Goal: Task Accomplishment & Management: Use online tool/utility

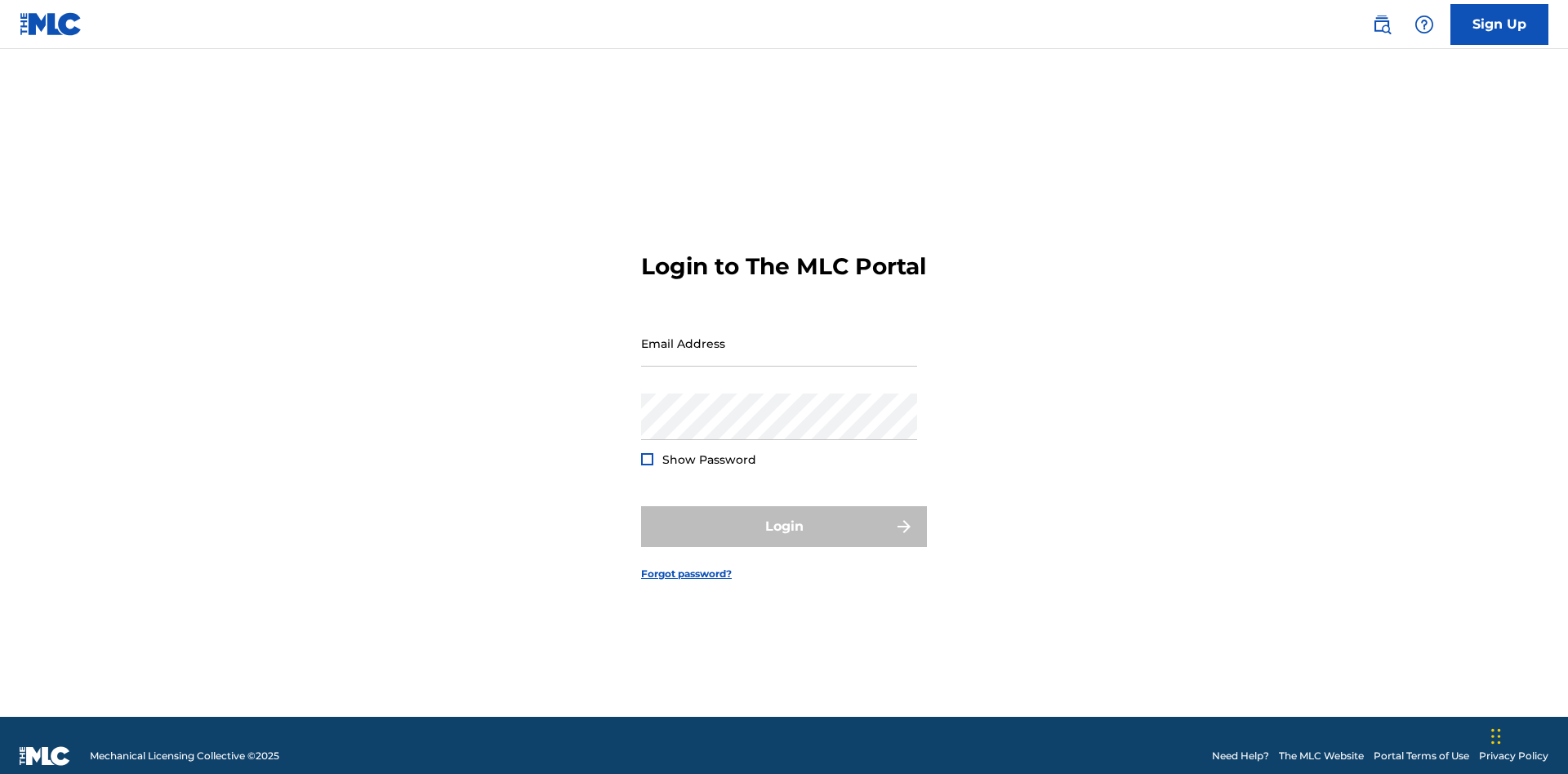
scroll to position [22, 0]
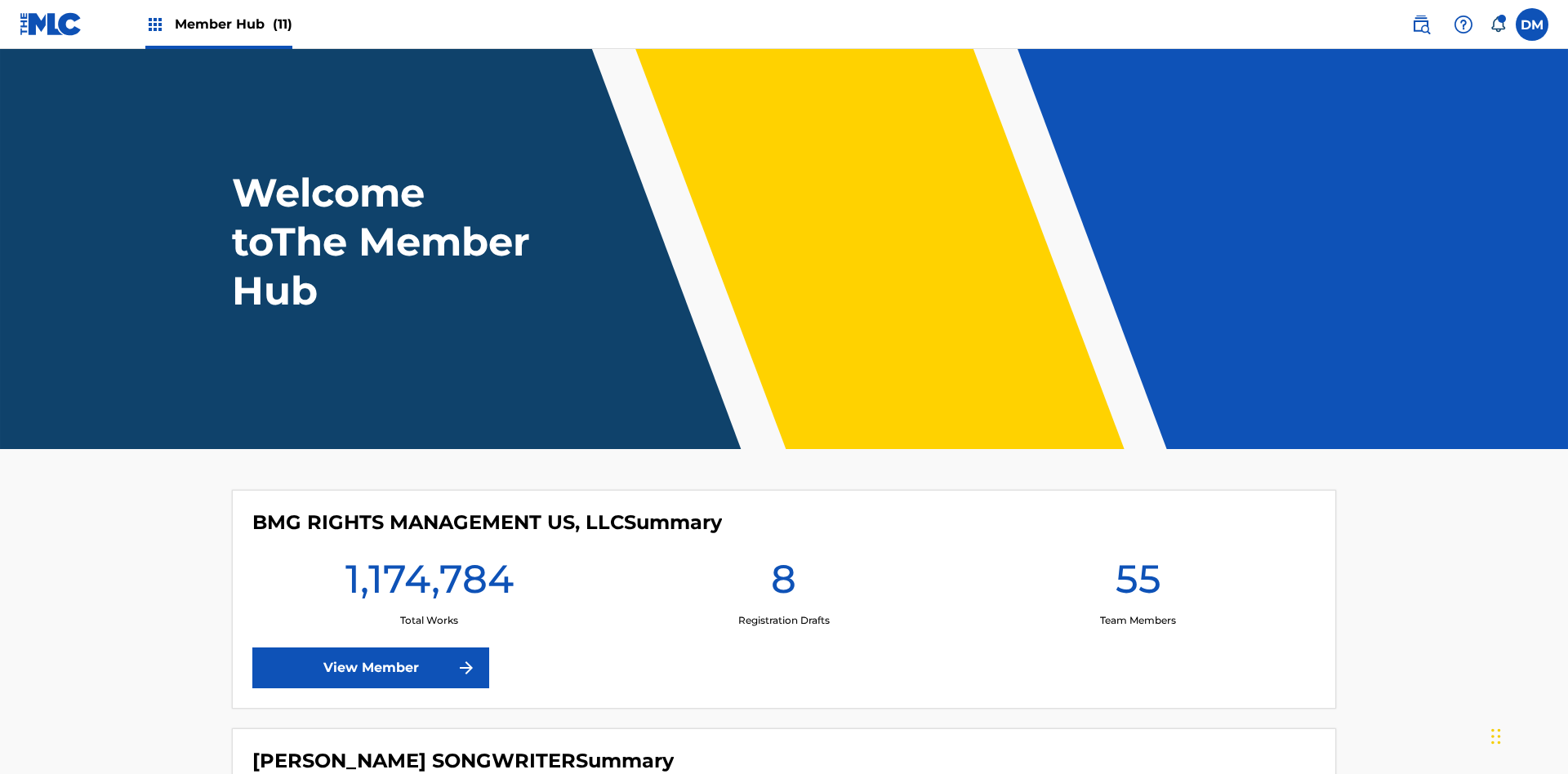
click at [232, 24] on span "Member Hub (11)" at bounding box center [233, 24] width 117 height 19
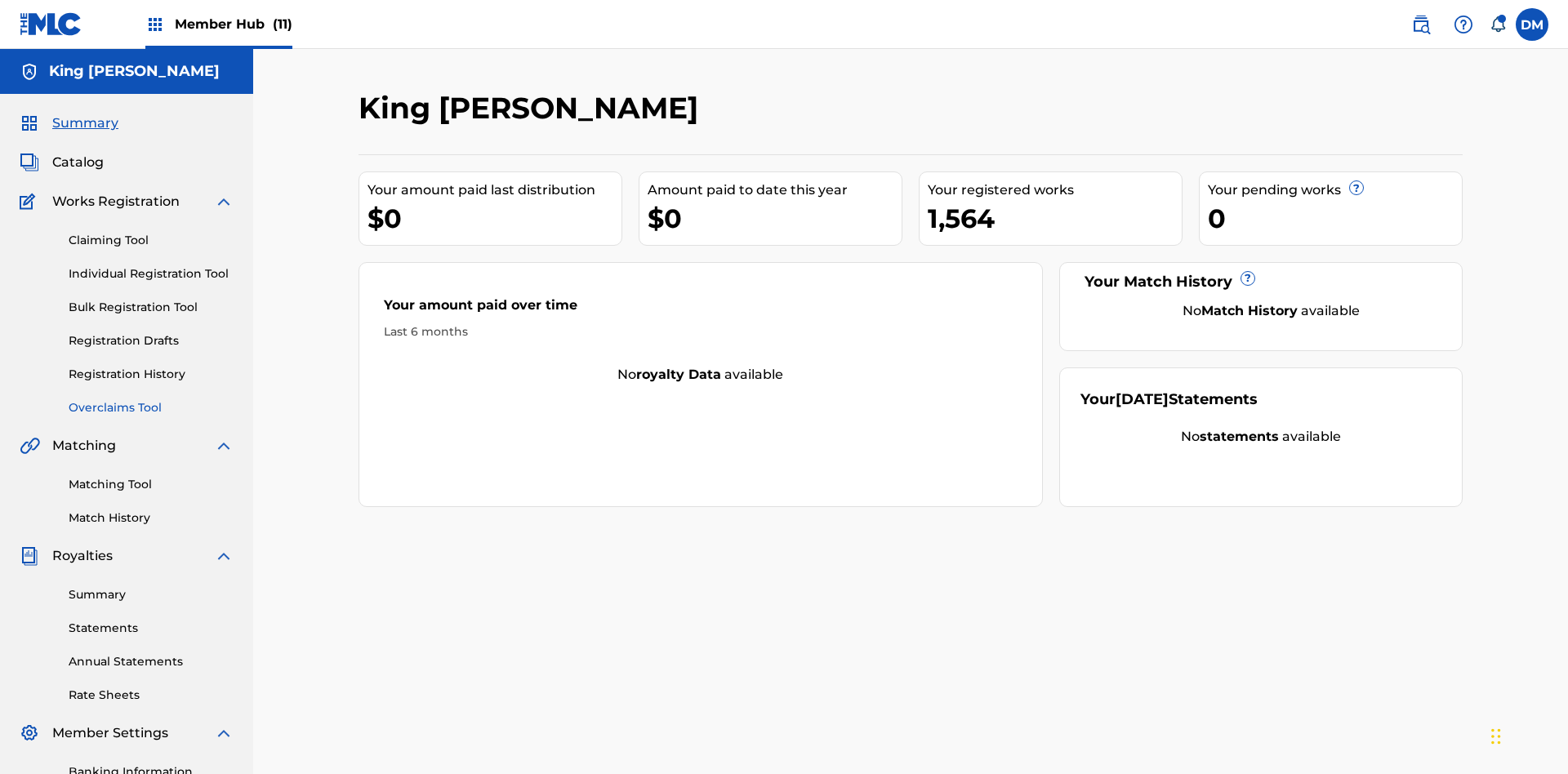
click at [151, 400] on link "Overclaims Tool" at bounding box center [152, 408] width 165 height 17
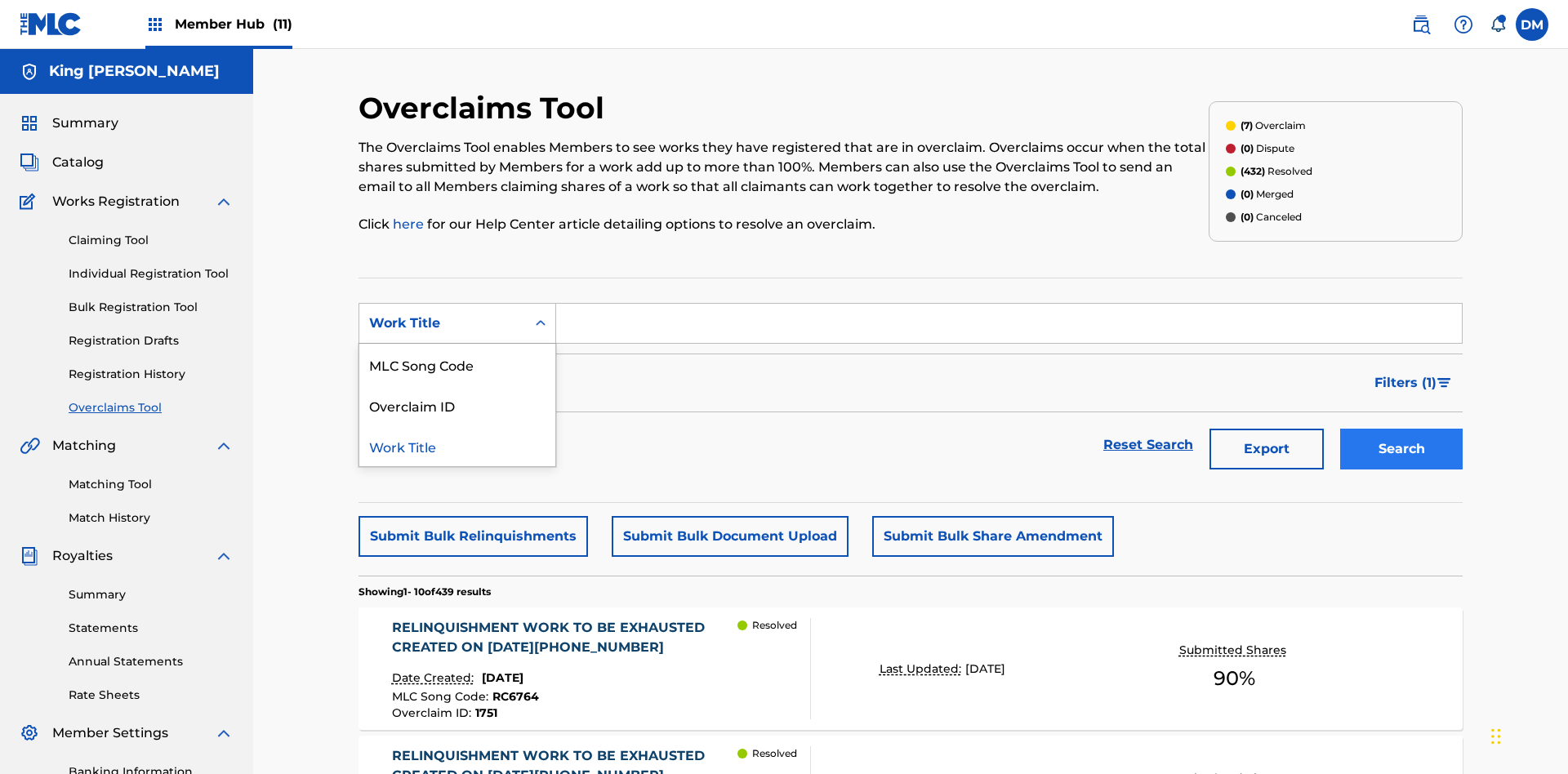
click at [458, 385] on div "Overclaim ID" at bounding box center [457, 405] width 196 height 40
click at [1402, 429] on button "Search" at bounding box center [1401, 449] width 122 height 40
